Goal: Information Seeking & Learning: Learn about a topic

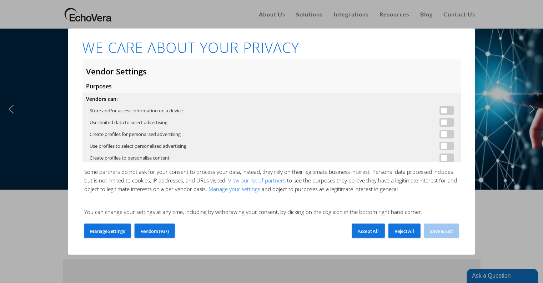
drag, startPoint x: 409, startPoint y: 234, endPoint x: 435, endPoint y: 251, distance: 32.0
click at [409, 234] on div "Reject All" at bounding box center [404, 230] width 32 height 14
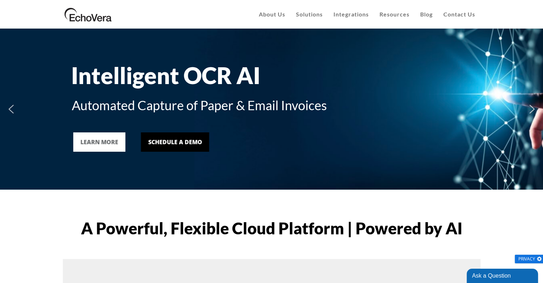
click at [423, 63] on div "Intelligent OCR AI" at bounding box center [271, 76] width 400 height 28
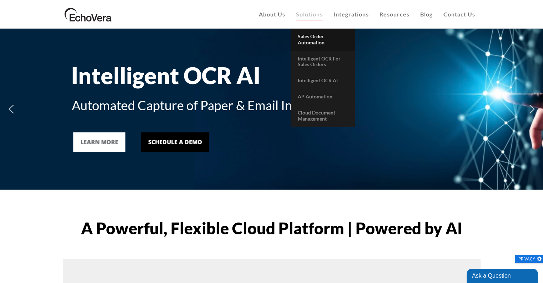
click at [316, 40] on span "Sales Order Automation" at bounding box center [311, 39] width 27 height 12
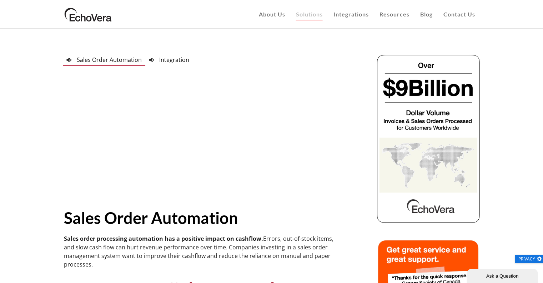
click at [334, 91] on div at bounding box center [202, 137] width 276 height 113
click at [169, 59] on span "Integration" at bounding box center [174, 60] width 30 height 8
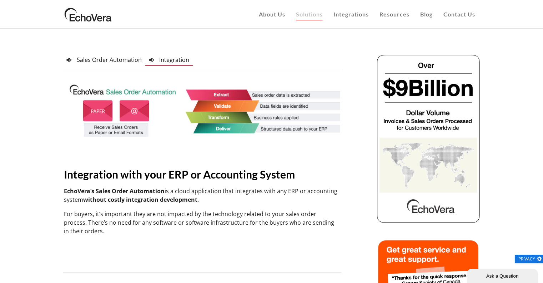
click at [173, 58] on span "Integration" at bounding box center [174, 60] width 30 height 8
click at [314, 189] on p "EchoVera’s Sales Order Automation is a cloud application that integrates with a…" at bounding box center [202, 194] width 276 height 17
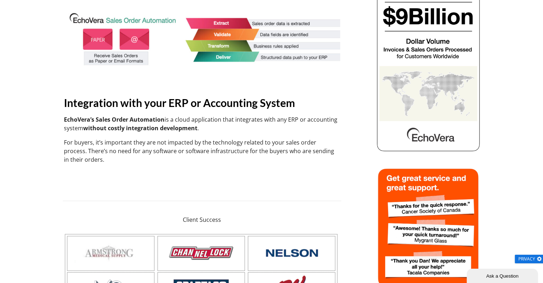
click at [337, 180] on div "Sales Order Automation Integration Sales Order Automation Sales Order Automatio…" at bounding box center [202, 82] width 296 height 201
click at [144, 153] on p "For buyers, it’s important they are not impacted by the technology related to y…" at bounding box center [202, 151] width 276 height 26
drag, startPoint x: 166, startPoint y: 120, endPoint x: 337, endPoint y: 120, distance: 171.5
click at [337, 120] on p "EchoVera’s Sales Order Automation is a cloud application that integrates with a…" at bounding box center [202, 123] width 276 height 17
click at [295, 132] on div "Integration with your ERP or Accounting System EchoVera’s Sales Order Automatio…" at bounding box center [202, 129] width 276 height 68
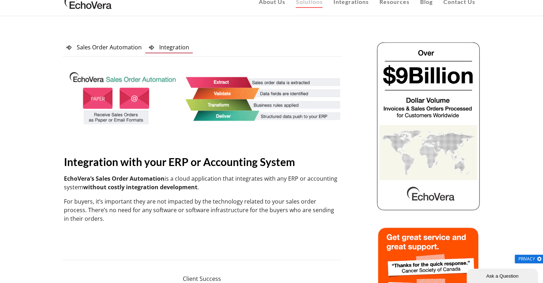
scroll to position [0, 0]
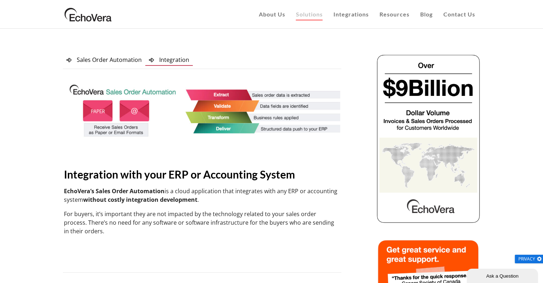
click at [300, 130] on img at bounding box center [202, 111] width 276 height 61
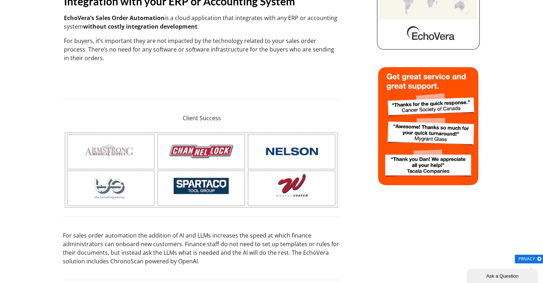
scroll to position [250, 0]
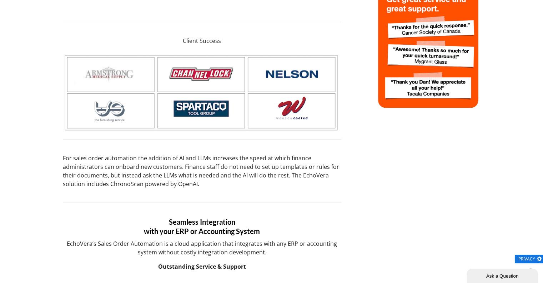
drag, startPoint x: 285, startPoint y: 171, endPoint x: 304, endPoint y: 215, distance: 48.4
click at [304, 215] on div "Seamless Integration with your ERP or Accounting System EchoVera’s Sales Order …" at bounding box center [202, 236] width 279 height 68
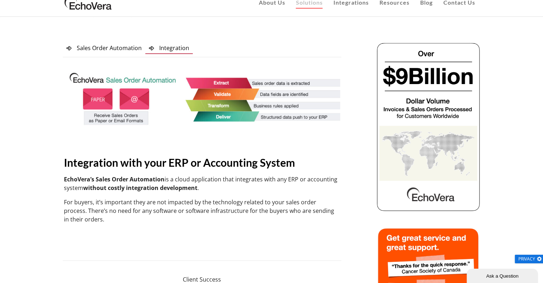
scroll to position [0, 0]
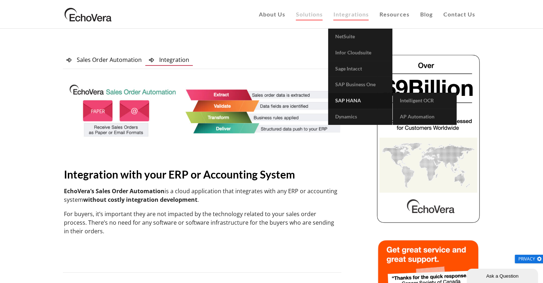
click at [350, 101] on span "SAP HANA" at bounding box center [348, 100] width 26 height 6
click at [348, 101] on span "SAP HANA" at bounding box center [348, 100] width 26 height 6
click at [429, 100] on span "Intelligent OCR" at bounding box center [417, 100] width 34 height 6
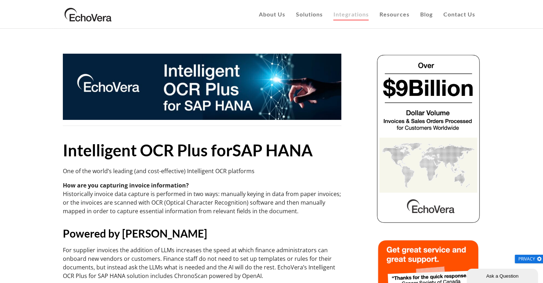
click at [330, 170] on p "One of the world’s leading (and cost-effective) Intelligent OCR platforms" at bounding box center [202, 170] width 279 height 9
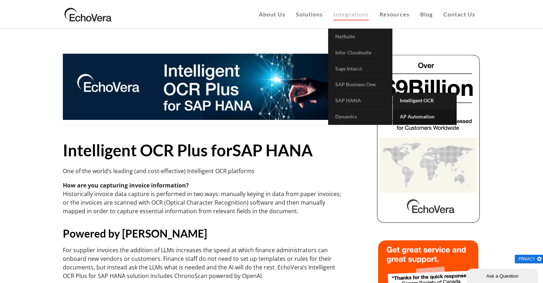
click at [414, 114] on span "AP Automation" at bounding box center [417, 116] width 35 height 6
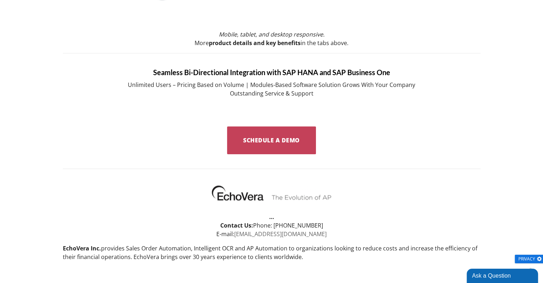
scroll to position [763, 0]
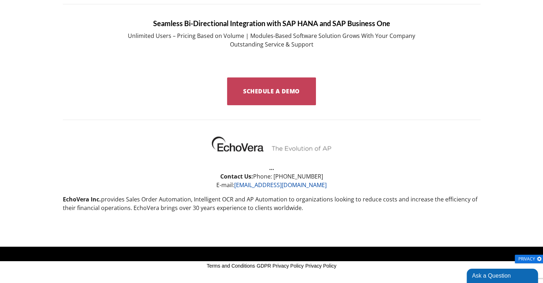
click at [264, 200] on p "EchoVera Inc. provides Sales Order Automation, Intelligent OCR and AP Automatio…" at bounding box center [272, 203] width 418 height 17
click at [265, 203] on p "EchoVera Inc. provides Sales Order Automation, Intelligent OCR and AP Automatio…" at bounding box center [272, 203] width 418 height 17
click at [265, 201] on p "EchoVera Inc. provides Sales Order Automation, Intelligent OCR and AP Automatio…" at bounding box center [272, 203] width 418 height 17
click at [264, 205] on p "EchoVera Inc. provides Sales Order Automation, Intelligent OCR and AP Automatio…" at bounding box center [272, 203] width 418 height 17
click at [264, 204] on p "EchoVera Inc. provides Sales Order Automation, Intelligent OCR and AP Automatio…" at bounding box center [272, 203] width 418 height 17
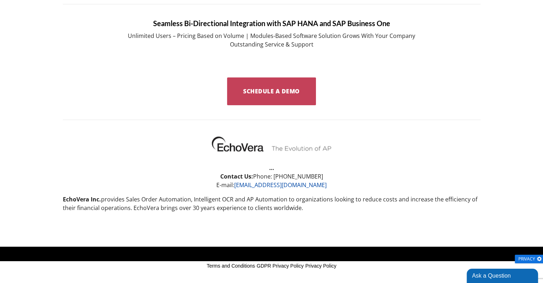
click at [264, 201] on p "EchoVera Inc. provides Sales Order Automation, Intelligent OCR and AP Automatio…" at bounding box center [272, 203] width 418 height 17
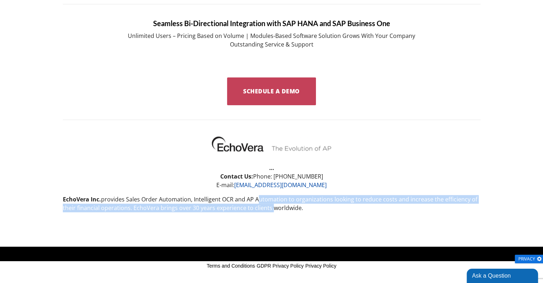
click at [264, 203] on p "EchoVera Inc. provides Sales Order Automation, Intelligent OCR and AP Automatio…" at bounding box center [272, 203] width 418 height 17
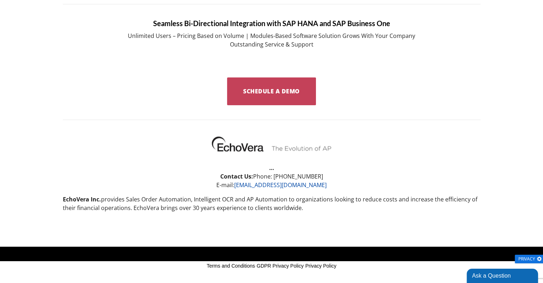
click at [263, 202] on p "EchoVera Inc. provides Sales Order Automation, Intelligent OCR and AP Automatio…" at bounding box center [272, 203] width 418 height 17
click at [263, 201] on p "EchoVera Inc. provides Sales Order Automation, Intelligent OCR and AP Automatio…" at bounding box center [272, 203] width 418 height 17
drag, startPoint x: 122, startPoint y: 196, endPoint x: 193, endPoint y: 197, distance: 71.1
click at [193, 197] on p "EchoVera Inc. provides Sales Order Automation, Intelligent OCR and AP Automatio…" at bounding box center [272, 203] width 418 height 17
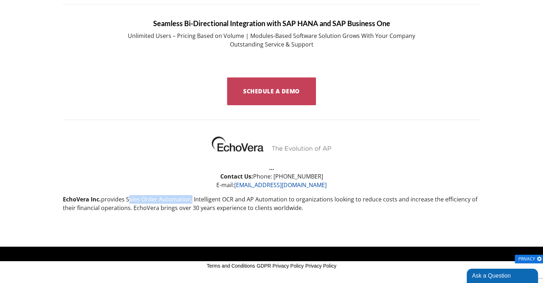
drag, startPoint x: 191, startPoint y: 198, endPoint x: 127, endPoint y: 200, distance: 64.3
click at [127, 200] on p "EchoVera Inc. provides Sales Order Automation, Intelligent OCR and AP Automatio…" at bounding box center [272, 203] width 418 height 17
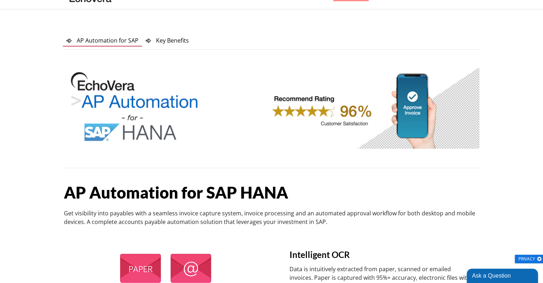
scroll to position [0, 0]
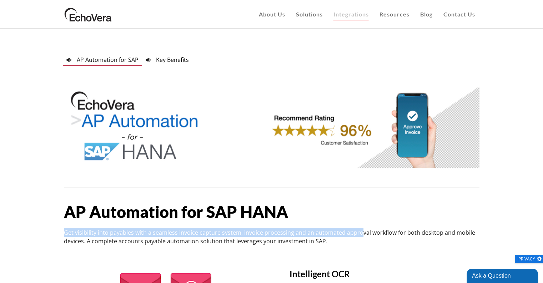
drag, startPoint x: 351, startPoint y: 219, endPoint x: 357, endPoint y: 232, distance: 14.5
click at [357, 232] on div "AP Automation for SAP HANA Get visibility into payables with a seamless invoice…" at bounding box center [272, 216] width 416 height 58
click at [358, 234] on p "Get visibility into payables with a seamless invoice capture system, invoice pr…" at bounding box center [272, 236] width 416 height 17
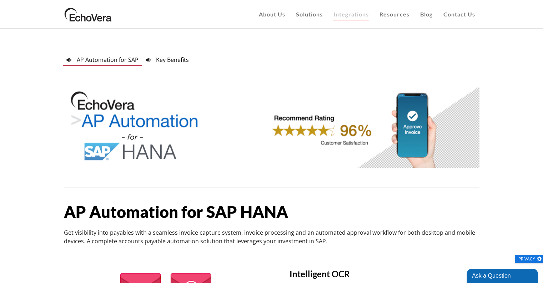
click at [361, 244] on p "Get visibility into payables with a seamless invoice capture system, invoice pr…" at bounding box center [272, 236] width 416 height 17
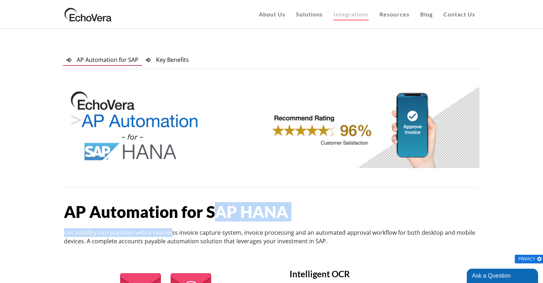
drag, startPoint x: 170, startPoint y: 223, endPoint x: 213, endPoint y: 220, distance: 43.3
click at [213, 220] on div "AP Automation for SAP HANA Get visibility into payables with a seamless invoice…" at bounding box center [272, 216] width 416 height 58
click at [213, 220] on b "AP Automation for SAP HANA" at bounding box center [176, 211] width 224 height 19
click at [351, 211] on h1 "AP Automation for SAP HANA" at bounding box center [272, 211] width 416 height 16
click at [425, 12] on span "Blog" at bounding box center [426, 14] width 13 height 7
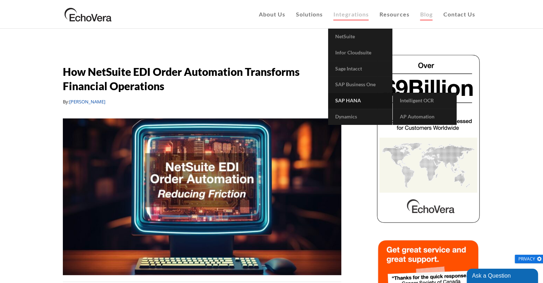
scroll to position [286, 0]
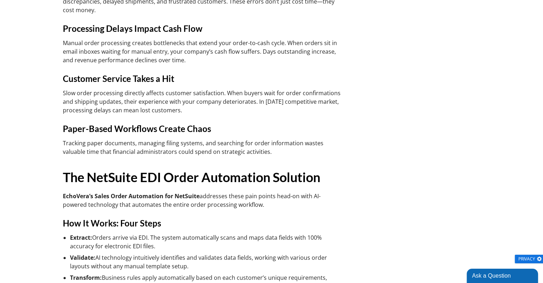
scroll to position [0, 0]
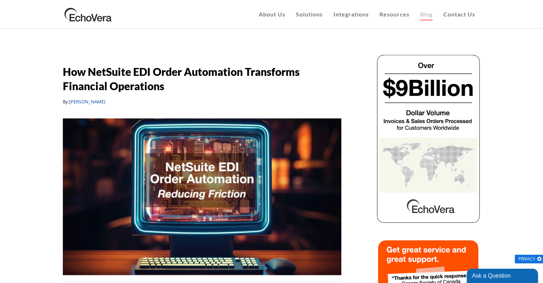
drag, startPoint x: 360, startPoint y: 140, endPoint x: 359, endPoint y: 182, distance: 41.8
